Goal: Feedback & Contribution: Submit feedback/report problem

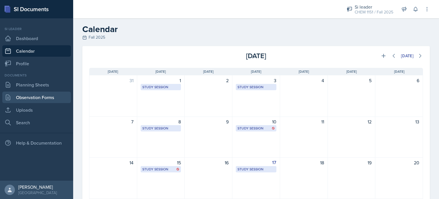
click at [44, 99] on link "Observation Forms" at bounding box center [36, 96] width 69 height 11
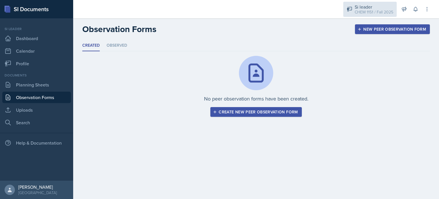
click at [351, 4] on div "Si leader CHEM 1151 / Fall 2025" at bounding box center [369, 9] width 53 height 15
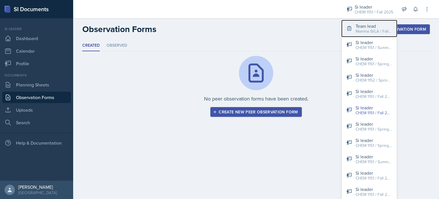
click at [359, 25] on div "Team lead" at bounding box center [373, 26] width 37 height 7
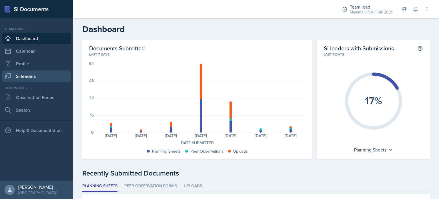
click at [38, 73] on link "Si leaders" at bounding box center [36, 75] width 69 height 11
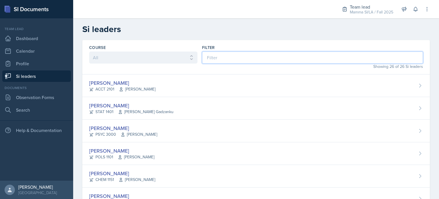
click at [221, 62] on input at bounding box center [312, 57] width 221 height 12
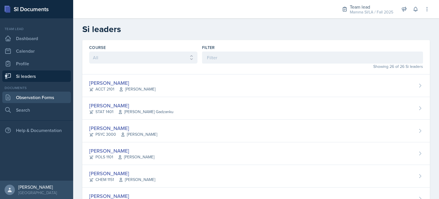
click at [58, 96] on link "Observation Forms" at bounding box center [36, 96] width 69 height 11
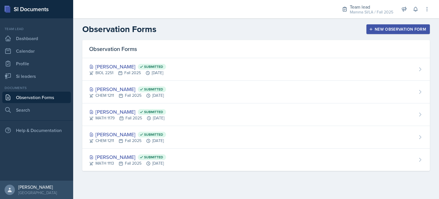
click at [409, 31] on div "New Observation Form" at bounding box center [398, 29] width 56 height 5
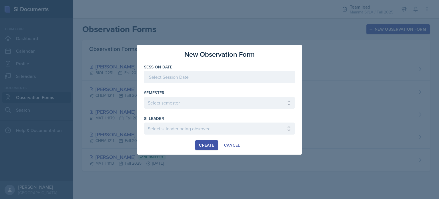
click at [220, 74] on div at bounding box center [219, 77] width 151 height 12
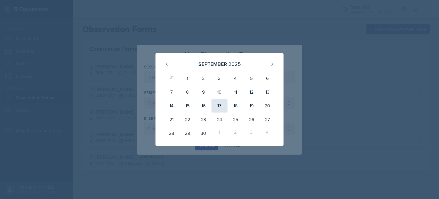
click at [221, 103] on div "17" at bounding box center [219, 106] width 16 height 14
type input "[DATE]"
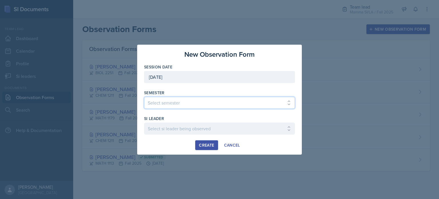
click at [199, 103] on select "Select semester All Spring 2021 Summer 2021 Spring 2022 Fall 2020 Fall 2021 Fal…" at bounding box center [219, 103] width 151 height 12
select select "2bed604d-1099-4043-b1bc-2365e8740244"
click at [144, 97] on select "Select semester All Spring 2021 Summer 2021 Spring 2022 Fall 2020 Fall 2021 Fal…" at bounding box center [219, 103] width 151 height 12
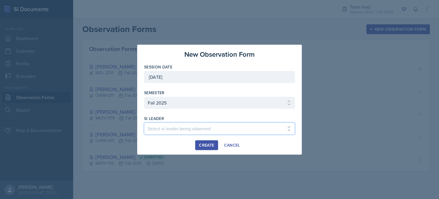
click at [191, 123] on select "Select si leader being observed Anais Gjergji / CHEM 1211 / Demon SI of Fleet S…" at bounding box center [219, 128] width 151 height 12
select select "ba030b87-5cc2-4e80-b740-fa0852f550a0"
click at [144, 122] on select "Select si leader being observed Anais Gjergji / CHEM 1211 / Demon SI of Fleet S…" at bounding box center [219, 128] width 151 height 12
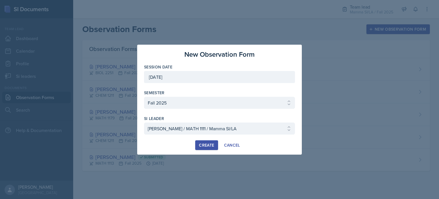
click at [207, 144] on div "Create" at bounding box center [206, 145] width 15 height 5
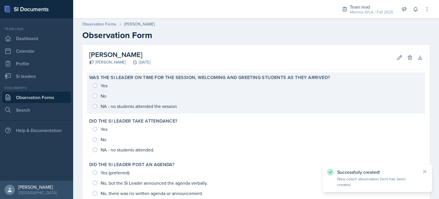
click at [94, 85] on div "Yes No NA - no students attended the session" at bounding box center [256, 95] width 334 height 31
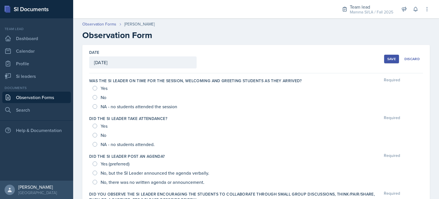
scroll to position [33, 0]
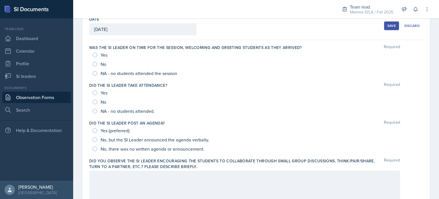
click at [95, 57] on div "Yes" at bounding box center [101, 54] width 16 height 9
click at [96, 56] on div "Yes" at bounding box center [101, 54] width 16 height 9
click at [96, 56] on input "Yes" at bounding box center [95, 55] width 5 height 5
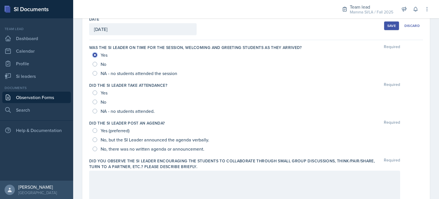
radio input "true"
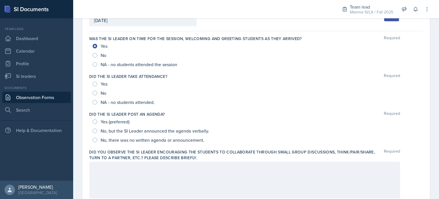
click at [105, 130] on span "No, but the SI Leader announced the agenda verbally." at bounding box center [155, 131] width 109 height 6
click at [97, 130] on input "No, but the SI Leader announced the agenda verbally." at bounding box center [95, 130] width 5 height 5
radio input "true"
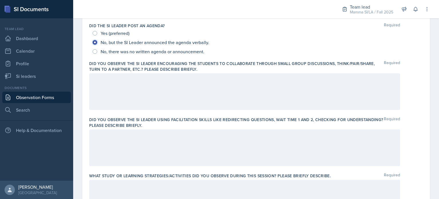
scroll to position [122, 0]
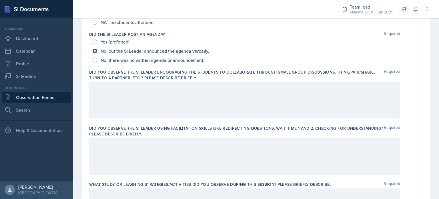
click at [89, 72] on label "Did you observe the SI Leader encouraging the students to collaborate through s…" at bounding box center [236, 74] width 295 height 11
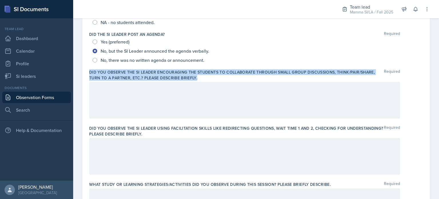
drag, startPoint x: 90, startPoint y: 71, endPoint x: 199, endPoint y: 77, distance: 109.3
click at [199, 77] on div "Date September 17th, 2025 September 2025 31 1 2 3 4 5 6 7 8 9 10 11 12 13 14 15…" at bounding box center [255, 194] width 347 height 543
copy label "Did you observe the SI Leader encouraging the students to collaborate through s…"
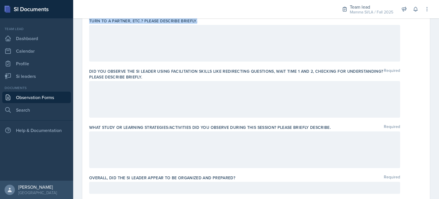
scroll to position [179, 0]
click at [89, 67] on div "Date September 17th, 2025 September 2025 31 1 2 3 4 5 6 7 8 9 10 11 12 13 14 15…" at bounding box center [255, 137] width 347 height 543
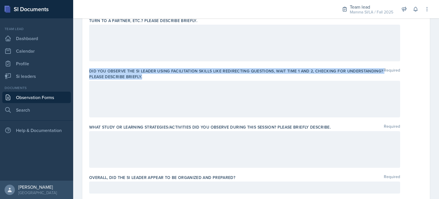
drag, startPoint x: 88, startPoint y: 70, endPoint x: 196, endPoint y: 74, distance: 108.3
click at [196, 74] on div "Date September 17th, 2025 September 2025 31 1 2 3 4 5 6 7 8 9 10 11 12 13 14 15…" at bounding box center [255, 137] width 347 height 543
copy label "Did you observe the SI Leader using facilitation skills like redirecting questi…"
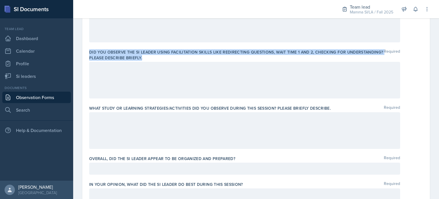
scroll to position [236, 0]
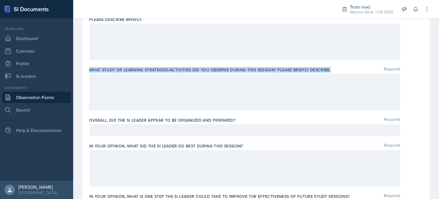
drag, startPoint x: 89, startPoint y: 69, endPoint x: 331, endPoint y: 70, distance: 242.2
click at [331, 70] on div "What study or learning strategies/activities did you observe during this sessio…" at bounding box center [256, 70] width 334 height 6
copy label "What study or learning strategies/activities did you observe during this sessio…"
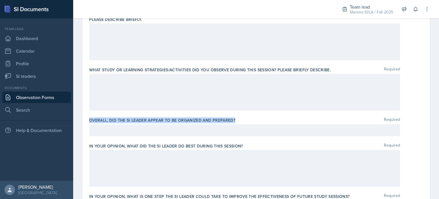
drag, startPoint x: 88, startPoint y: 118, endPoint x: 241, endPoint y: 116, distance: 152.9
click at [241, 116] on div "Date September 17th, 2025 September 2025 31 1 2 3 4 5 6 7 8 9 10 11 12 13 14 15…" at bounding box center [255, 80] width 347 height 543
copy label "Overall, did the SI Leader appear to be organized and prepared?"
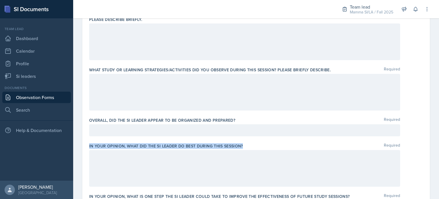
drag, startPoint x: 88, startPoint y: 145, endPoint x: 260, endPoint y: 143, distance: 172.0
click at [260, 143] on div "Date September 17th, 2025 September 2025 31 1 2 3 4 5 6 7 8 9 10 11 12 13 14 15…" at bounding box center [255, 80] width 347 height 543
copy label "In your opinion, what did the SI Leader do BEST during this session?"
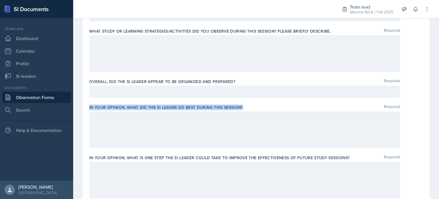
scroll to position [322, 0]
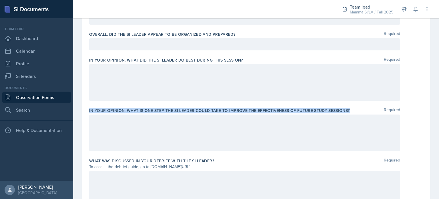
drag, startPoint x: 89, startPoint y: 109, endPoint x: 349, endPoint y: 110, distance: 259.4
click at [349, 110] on div "In your opinion, what is ONE step the SI Leader could take to improve the effec…" at bounding box center [256, 110] width 334 height 6
copy label "In your opinion, what is ONE step the SI Leader could take to improve the effec…"
click at [268, 113] on label "In your opinion, what is ONE step the SI Leader could take to improve the effec…" at bounding box center [219, 110] width 261 height 6
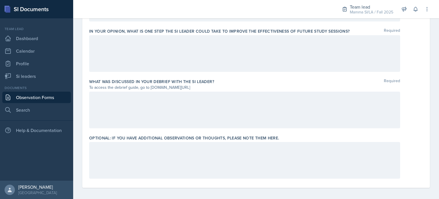
scroll to position [400, 0]
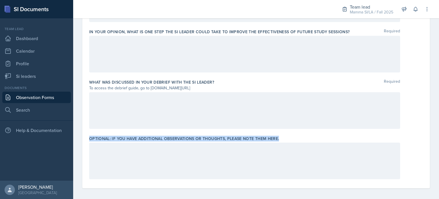
drag, startPoint x: 88, startPoint y: 135, endPoint x: 287, endPoint y: 139, distance: 199.7
copy label "Optional: If you have additional observations or thoughts, please note them her…"
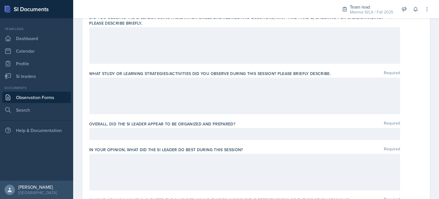
scroll to position [172, 0]
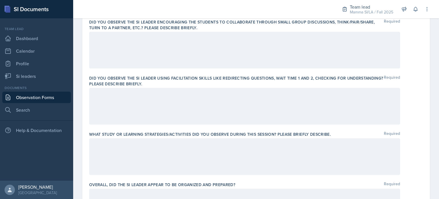
click at [152, 80] on label "Did you observe the SI Leader using facilitation skills like redirecting questi…" at bounding box center [236, 80] width 295 height 11
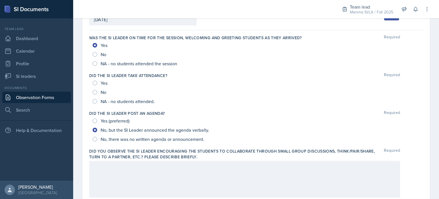
scroll to position [0, 0]
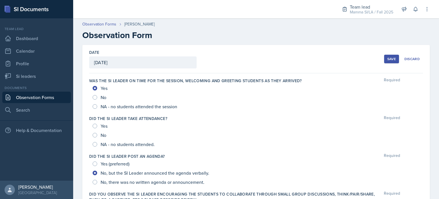
click at [391, 58] on div "Save" at bounding box center [391, 59] width 9 height 5
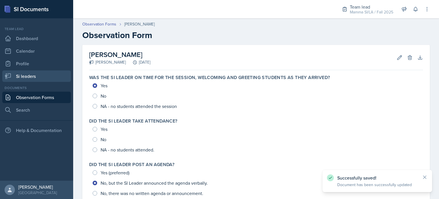
click at [28, 77] on link "Si leaders" at bounding box center [36, 75] width 69 height 11
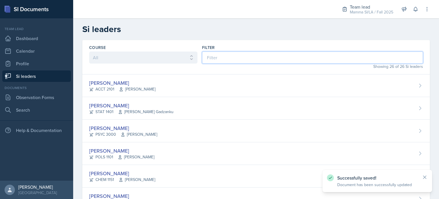
click at [223, 57] on input at bounding box center [312, 57] width 221 height 12
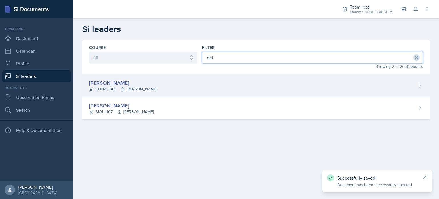
type input "oct"
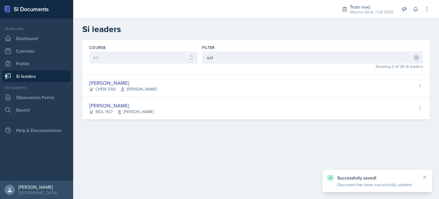
click at [212, 83] on div "Octavia Kaham CHEM 3361 Jack Duff" at bounding box center [255, 85] width 347 height 23
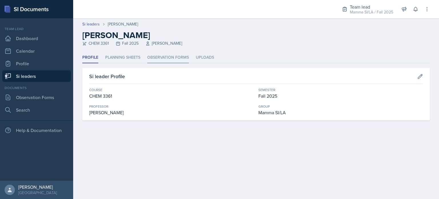
click at [165, 57] on li "Observation Forms" at bounding box center [168, 57] width 42 height 11
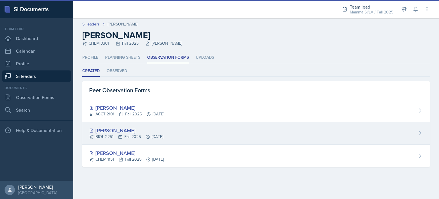
click at [142, 129] on div "Rhema Arnold" at bounding box center [126, 130] width 74 height 8
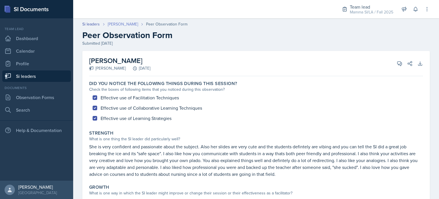
click at [129, 24] on link "Octavia Kaham" at bounding box center [123, 24] width 30 height 6
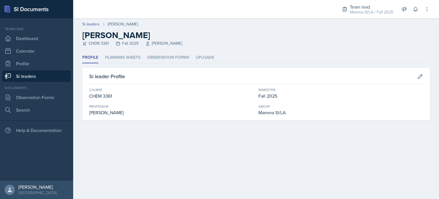
click at [51, 73] on link "Si leaders" at bounding box center [36, 75] width 69 height 11
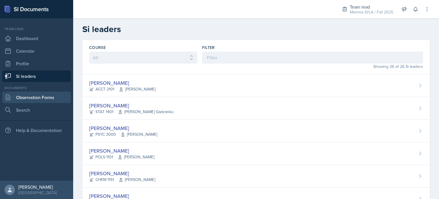
click at [29, 92] on link "Observation Forms" at bounding box center [36, 96] width 69 height 11
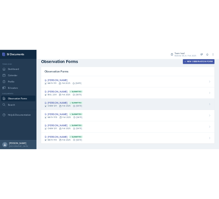
scroll to position [6, 0]
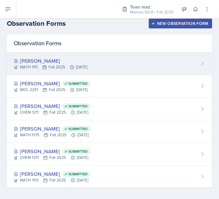
click at [94, 70] on div "Micayla Courtland MATH 1111 Fall 2025 Sep 17th, 2025" at bounding box center [109, 63] width 205 height 23
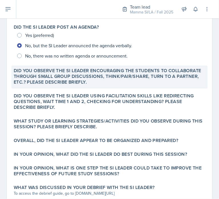
scroll to position [86, 0]
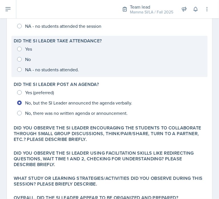
click at [34, 59] on div "Yes No NA - no students attended." at bounding box center [110, 59] width 192 height 31
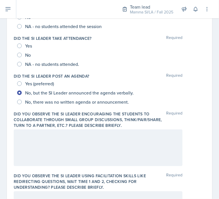
click at [27, 55] on span "No" at bounding box center [28, 55] width 6 height 6
click at [22, 55] on input "No" at bounding box center [19, 55] width 5 height 5
radio input "true"
click at [67, 148] on div at bounding box center [98, 147] width 169 height 37
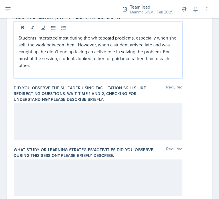
scroll to position [210, 0]
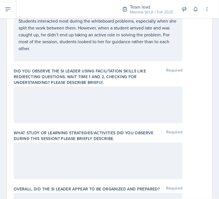
click at [126, 106] on div at bounding box center [98, 104] width 169 height 37
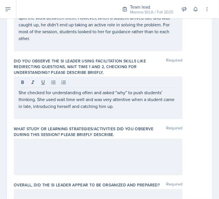
click at [117, 151] on div at bounding box center [98, 156] width 169 height 37
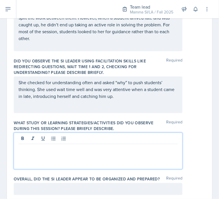
scroll to position [220, 0]
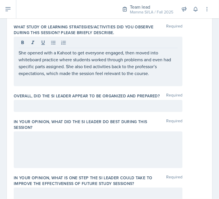
click at [79, 108] on p at bounding box center [98, 105] width 159 height 7
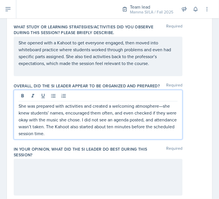
click at [163, 105] on p "She was prepared with activities and created a welcoming atmosphere—she knew st…" at bounding box center [98, 119] width 159 height 34
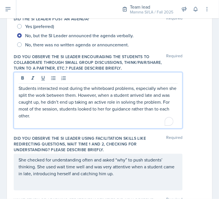
scroll to position [153, 0]
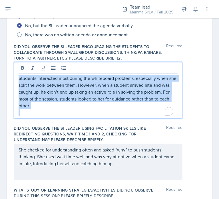
drag, startPoint x: 18, startPoint y: 79, endPoint x: 49, endPoint y: 111, distance: 45.1
click at [49, 111] on div "Students interacted most during the whiteboard problems, especially when she sp…" at bounding box center [98, 95] width 159 height 41
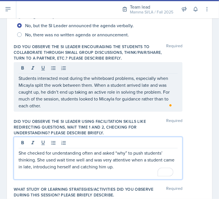
drag, startPoint x: 149, startPoint y: 153, endPoint x: 50, endPoint y: 156, distance: 98.6
click at [50, 156] on p "She checked for understanding often and asked “why” to push students’ thinking.…" at bounding box center [98, 159] width 159 height 21
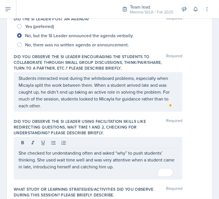
drag, startPoint x: 19, startPoint y: 151, endPoint x: 135, endPoint y: 163, distance: 116.3
click at [136, 164] on div "She checked for understanding often and asked “why” to push students’ thinking.…" at bounding box center [98, 158] width 169 height 43
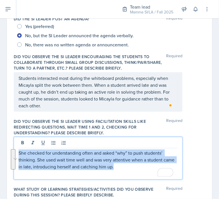
drag, startPoint x: 124, startPoint y: 165, endPoint x: 17, endPoint y: 153, distance: 107.1
click at [17, 153] on main "Observation Forms [PERSON_NAME] Observation Form Date [DATE] [DATE] 31 1 2 3 4 …" at bounding box center [109, 108] width 219 height 180
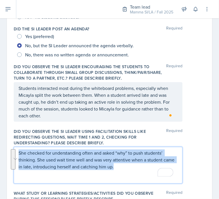
click at [41, 157] on p "She checked for understanding often and asked “why” to push students’ thinking.…" at bounding box center [98, 159] width 159 height 21
click at [62, 157] on p "She checked for understanding often and asked “why” to push students’ thinking.…" at bounding box center [98, 159] width 159 height 21
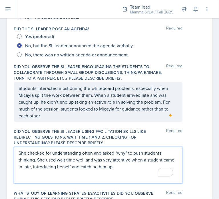
click at [72, 158] on p "She checked for understanding often and asked “why” to push students’ thinking.…" at bounding box center [98, 159] width 159 height 21
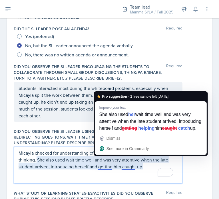
click at [106, 174] on p "To enrich screen reader interactions, please activate Accessibility in Grammarl…" at bounding box center [98, 173] width 159 height 7
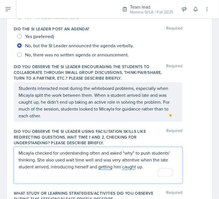
click at [153, 160] on p "Micayla checked for understanding often and asked “why” to push students’ think…" at bounding box center [98, 159] width 159 height 21
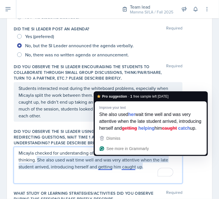
click at [104, 167] on p "Micayla checked for understanding often and asked “why” to push students’ think…" at bounding box center [98, 159] width 159 height 21
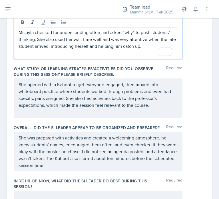
scroll to position [265, 0]
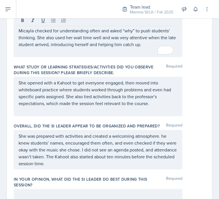
click at [98, 142] on p "She was prepared with activities and created a welcoming atmosphere. he knew st…" at bounding box center [98, 149] width 159 height 34
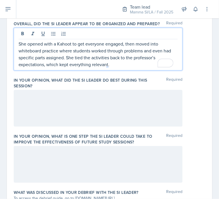
scroll to position [373, 0]
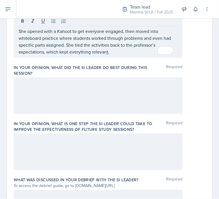
drag, startPoint x: 88, startPoint y: 99, endPoint x: 85, endPoint y: 99, distance: 3.2
click at [87, 99] on div at bounding box center [98, 95] width 169 height 37
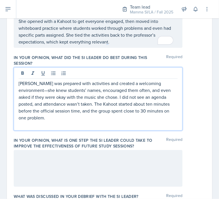
click at [24, 82] on p "Micayla was prepared with activities and created a welcoming environment—she kn…" at bounding box center [98, 100] width 159 height 41
click at [173, 83] on p "Micayla was prepared with activities and created a welcoming environment—she kn…" at bounding box center [98, 100] width 159 height 41
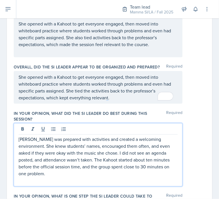
scroll to position [328, 0]
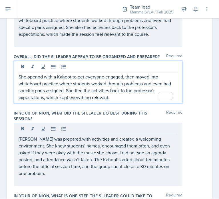
click at [117, 89] on p "She opened with a Kahoot to get everyone engaged, then moved into whiteboard pr…" at bounding box center [98, 86] width 159 height 27
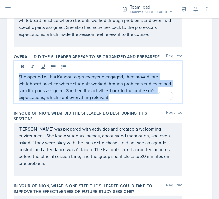
click at [117, 89] on p "She opened with a Kahoot to get everyone engaged, then moved into whiteboard pr…" at bounding box center [98, 86] width 159 height 27
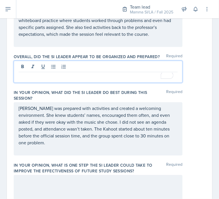
click at [109, 115] on p "Micayla was prepared with activities and created a welcoming environment. She k…" at bounding box center [98, 125] width 159 height 41
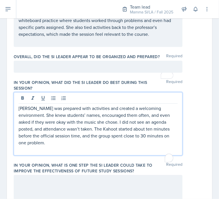
click at [109, 115] on p "Micayla was prepared with activities and created a welcoming environment. She k…" at bounding box center [98, 125] width 159 height 41
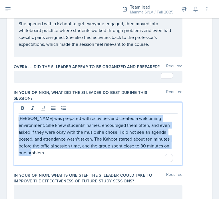
click at [109, 115] on p "Micayla was prepared with activities and created a welcoming environment. She k…" at bounding box center [98, 135] width 159 height 41
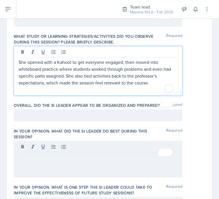
scroll to position [299, 0]
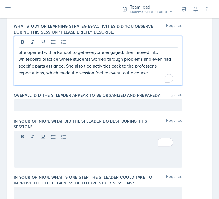
click at [122, 76] on p "To enrich screen reader interactions, please activate Accessibility in Grammarl…" at bounding box center [98, 79] width 159 height 7
click at [124, 65] on p "She opened with a Kahoot to get everyone engaged, then moved into whiteboard pr…" at bounding box center [98, 62] width 159 height 27
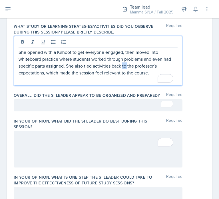
click at [124, 65] on p "She opened with a Kahoot to get everyone engaged, then moved into whiteboard pr…" at bounding box center [98, 62] width 159 height 27
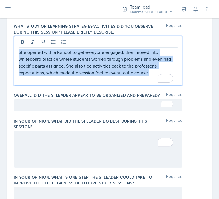
click at [124, 65] on p "She opened with a Kahoot to get everyone engaged, then moved into whiteboard pr…" at bounding box center [98, 62] width 159 height 27
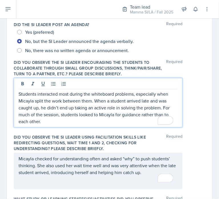
scroll to position [147, 0]
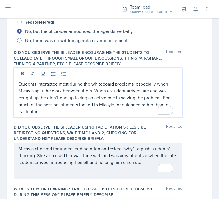
click at [97, 99] on p "Students interacted most during the whiteboard problems, especially when Micayl…" at bounding box center [98, 97] width 159 height 34
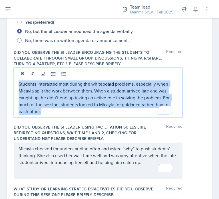
click at [97, 99] on p "Students interacted most during the whiteboard problems, especially when Micayl…" at bounding box center [98, 97] width 159 height 34
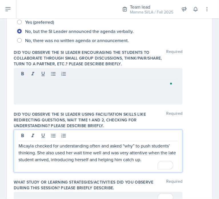
click at [107, 135] on div "Micayla checked for understanding often and asked “why” to push students’ think…" at bounding box center [98, 150] width 169 height 43
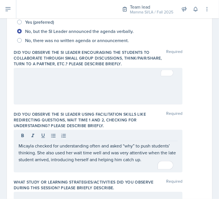
click at [107, 135] on div at bounding box center [98, 135] width 159 height 9
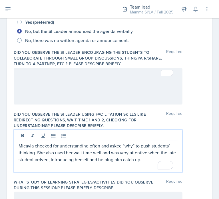
click at [110, 161] on p "Micayla checked for understanding often and asked “why” to push students’ think…" at bounding box center [98, 152] width 159 height 21
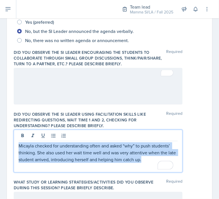
click at [110, 161] on p "Micayla checked for understanding often and asked “why” to push students’ think…" at bounding box center [98, 152] width 159 height 21
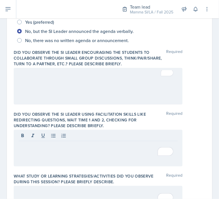
click at [191, 112] on div "Did you observe the SI Leader using facilitation skills like redirecting questi…" at bounding box center [110, 119] width 192 height 17
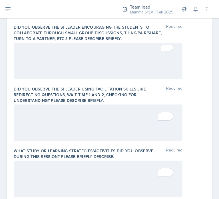
scroll to position [173, 0]
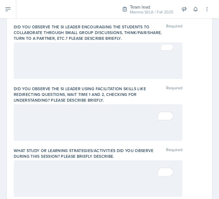
click at [208, 170] on div "Date September 17th, 2025 September 2025 31 1 2 3 4 5 6 7 8 9 10 11 12 13 14 15…" at bounding box center [109, 161] width 205 height 578
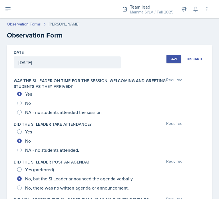
scroll to position [173, 0]
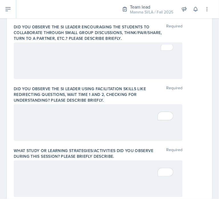
click at [191, 105] on div at bounding box center [110, 122] width 192 height 37
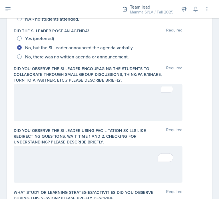
scroll to position [144, 0]
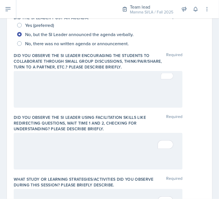
click at [118, 92] on div at bounding box center [98, 89] width 169 height 37
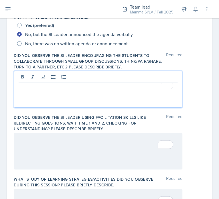
scroll to position [154, 0]
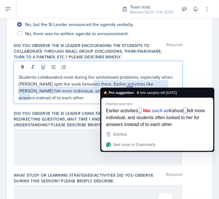
click at [132, 84] on p "Students collaborated most during the whiteboard problems, especially when [PER…" at bounding box center [98, 86] width 159 height 27
click at [108, 83] on p "Students collaborated most during the whiteboard problems, especially when [PER…" at bounding box center [98, 86] width 159 height 27
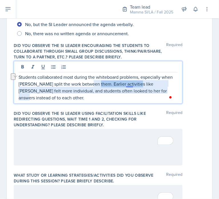
drag, startPoint x: 94, startPoint y: 84, endPoint x: 132, endPoint y: 84, distance: 38.3
click at [132, 84] on p "Students collaborated most during the whiteboard problems, especially when [PER…" at bounding box center [98, 86] width 159 height 27
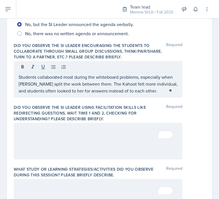
click at [77, 152] on div at bounding box center [98, 141] width 169 height 37
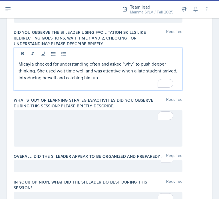
scroll to position [250, 0]
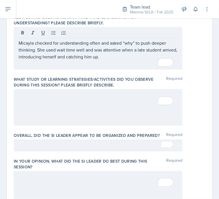
click at [65, 109] on div at bounding box center [98, 107] width 169 height 37
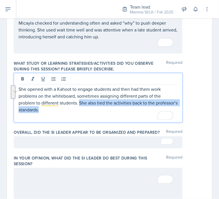
drag, startPoint x: 73, startPoint y: 110, endPoint x: 79, endPoint y: 105, distance: 8.1
click at [79, 105] on p "She opened with a Kahoot to engage students and then had them work problems on …" at bounding box center [98, 98] width 159 height 27
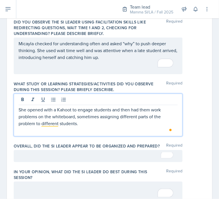
scroll to position [231, 0]
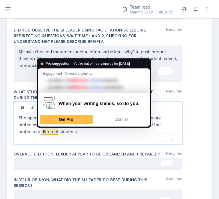
drag, startPoint x: 51, startPoint y: 131, endPoint x: 46, endPoint y: 132, distance: 5.5
click at [46, 132] on p "She opened with a Kahoot to engage students and then had them work problems on …" at bounding box center [98, 124] width 159 height 21
click at [120, 120] on span "Dismiss" at bounding box center [122, 119] width 14 height 5
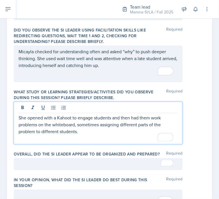
click at [117, 131] on p "She opened with a Kahoot to engage students and then had them work problems on …" at bounding box center [98, 124] width 159 height 21
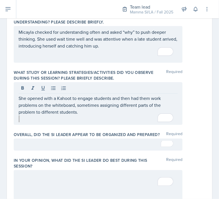
scroll to position [260, 0]
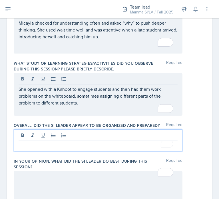
click at [113, 134] on div at bounding box center [98, 140] width 169 height 22
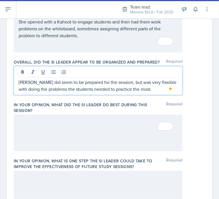
scroll to position [318, 0]
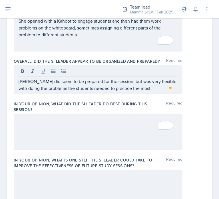
click at [100, 117] on div at bounding box center [98, 131] width 169 height 37
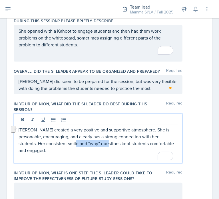
drag, startPoint x: 120, startPoint y: 143, endPoint x: 89, endPoint y: 143, distance: 31.1
click at [89, 143] on p "[PERSON_NAME] created a very positive and supportive atmosphere. She is persona…" at bounding box center [98, 139] width 159 height 27
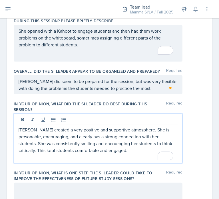
click at [56, 149] on p "[PERSON_NAME] created a very positive and supportive atmosphere. She is persona…" at bounding box center [98, 139] width 159 height 27
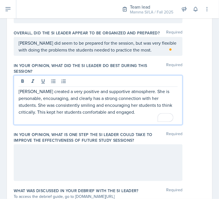
scroll to position [349, 0]
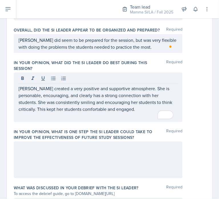
click at [95, 152] on div at bounding box center [98, 159] width 169 height 37
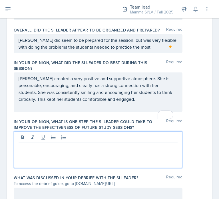
scroll to position [359, 0]
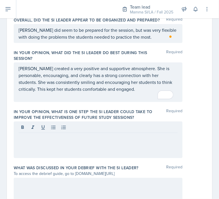
click at [96, 148] on div at bounding box center [98, 139] width 169 height 37
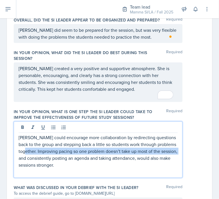
drag, startPoint x: 36, startPoint y: 149, endPoint x: 48, endPoint y: 155, distance: 12.9
click at [48, 155] on p "[PERSON_NAME] could encourage more collaboration by redirecting questions back …" at bounding box center [98, 151] width 159 height 34
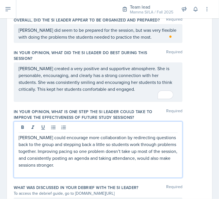
click at [78, 159] on p "[PERSON_NAME] could encourage more collaboration by redirecting questions back …" at bounding box center [98, 151] width 159 height 34
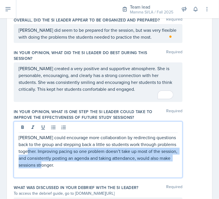
drag, startPoint x: 83, startPoint y: 165, endPoint x: 37, endPoint y: 151, distance: 48.5
click at [37, 151] on p "[PERSON_NAME] could encourage more collaboration by redirecting questions back …" at bounding box center [98, 151] width 159 height 34
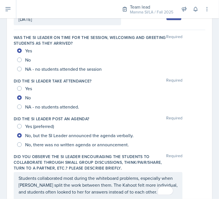
scroll to position [43, 0]
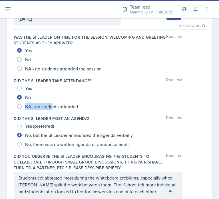
drag, startPoint x: 56, startPoint y: 100, endPoint x: 53, endPoint y: 109, distance: 9.3
click at [53, 109] on div "Yes No NA - no students attended." at bounding box center [110, 96] width 192 height 27
click at [35, 90] on div "Yes" at bounding box center [109, 87] width 185 height 9
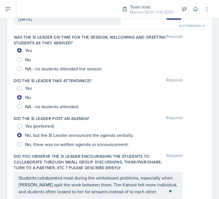
click at [28, 90] on span "Yes" at bounding box center [28, 88] width 7 height 6
click at [22, 90] on input "Yes" at bounding box center [19, 88] width 5 height 5
radio input "true"
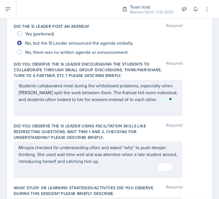
scroll to position [135, 0]
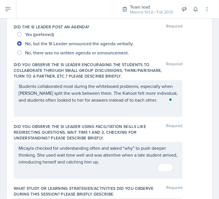
click at [40, 52] on span "No, there was no written agenda or announcement." at bounding box center [77, 53] width 104 height 6
click at [22, 52] on input "No, there was no written agenda or announcement." at bounding box center [19, 52] width 5 height 5
radio input "true"
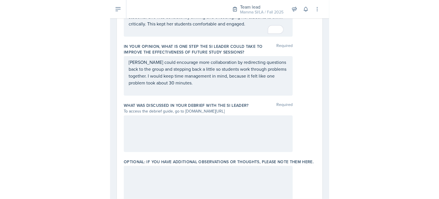
scroll to position [438, 0]
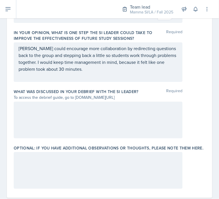
click at [103, 106] on div at bounding box center [98, 119] width 169 height 37
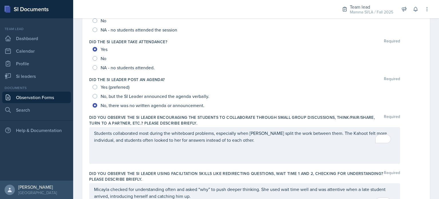
scroll to position [3, 0]
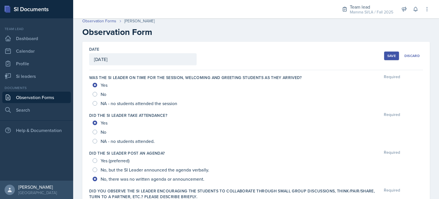
click at [219, 55] on button "Save" at bounding box center [391, 55] width 15 height 9
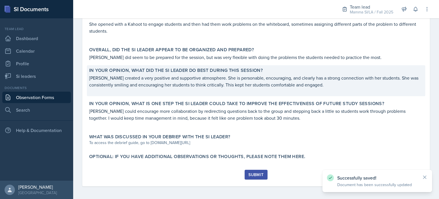
scroll to position [264, 0]
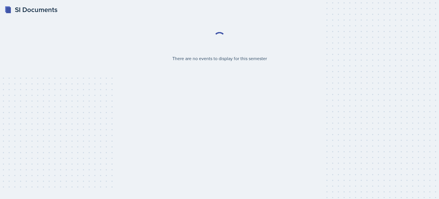
select select "2bed604d-1099-4043-b1bc-2365e8740244"
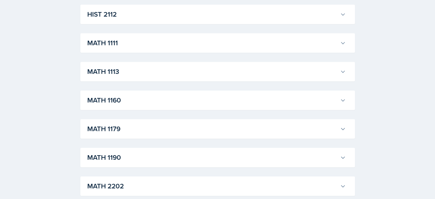
scroll to position [514, 0]
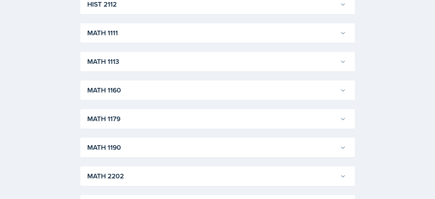
click at [163, 32] on h3 "MATH 1111" at bounding box center [212, 33] width 250 height 10
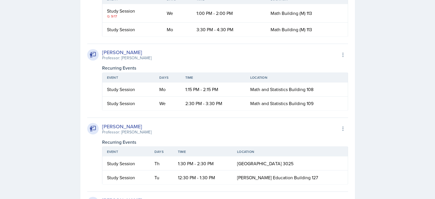
scroll to position [1057, 0]
